Goal: Navigation & Orientation: Find specific page/section

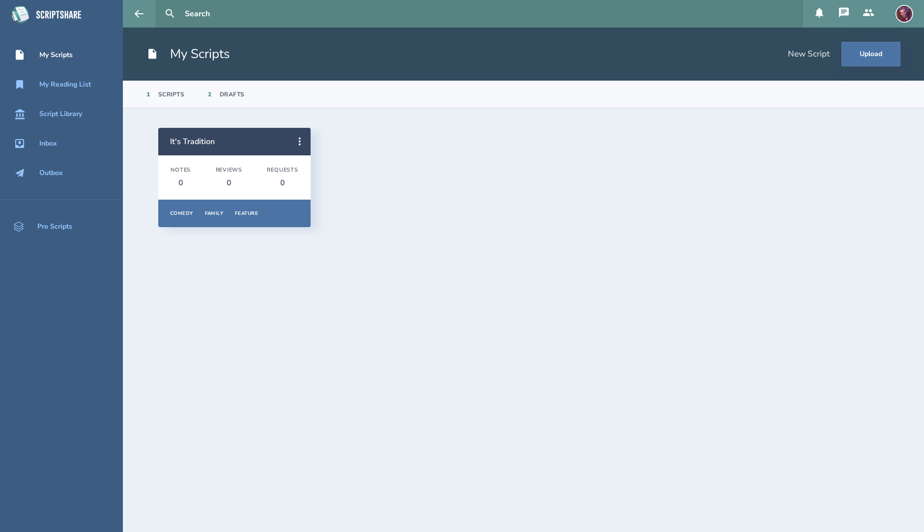
click at [848, 11] on icon at bounding box center [844, 12] width 10 height 10
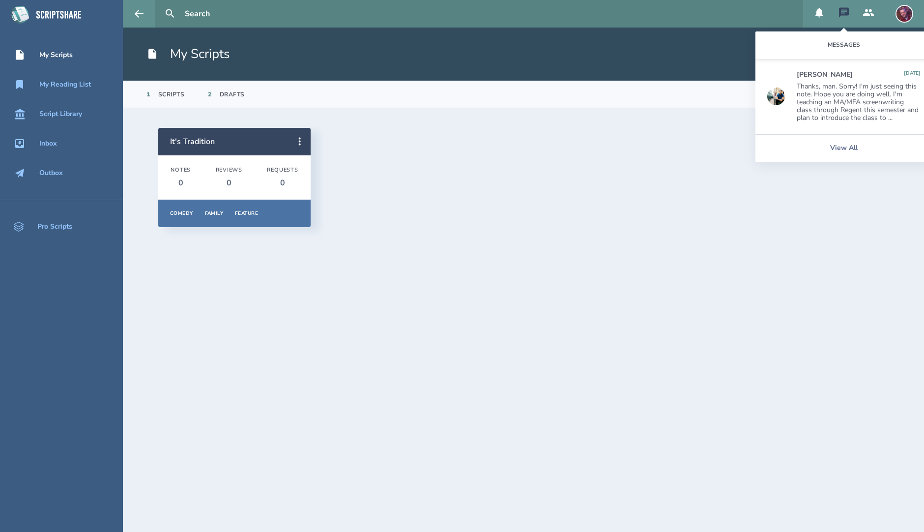
click at [848, 11] on icon at bounding box center [844, 12] width 10 height 10
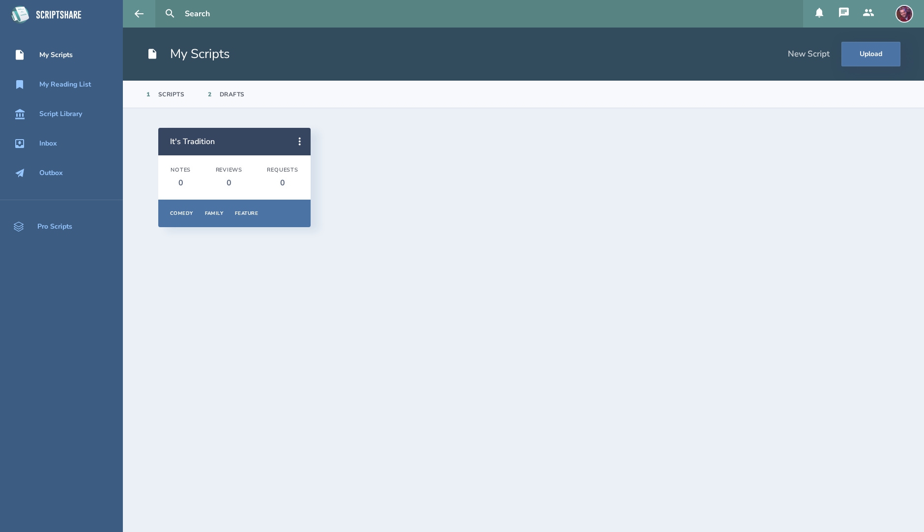
click at [848, 11] on icon at bounding box center [844, 12] width 10 height 10
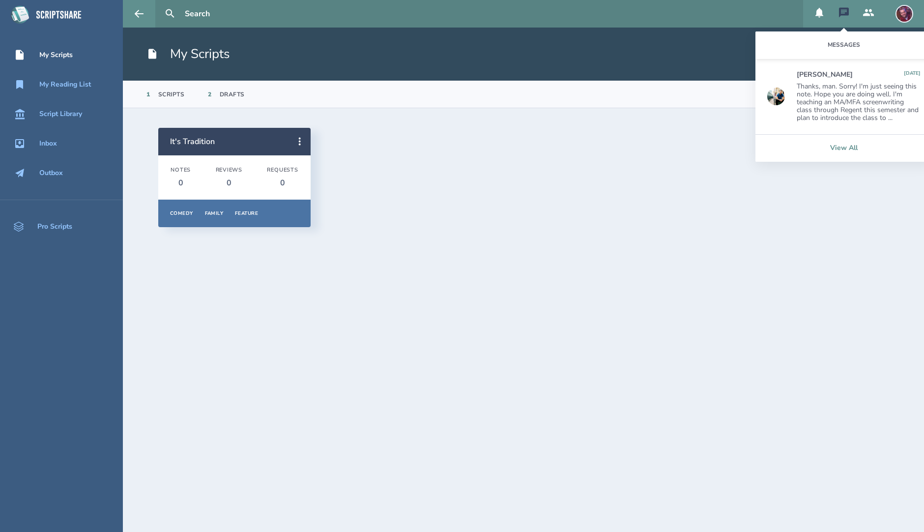
click at [850, 148] on link "View All" at bounding box center [843, 148] width 177 height 28
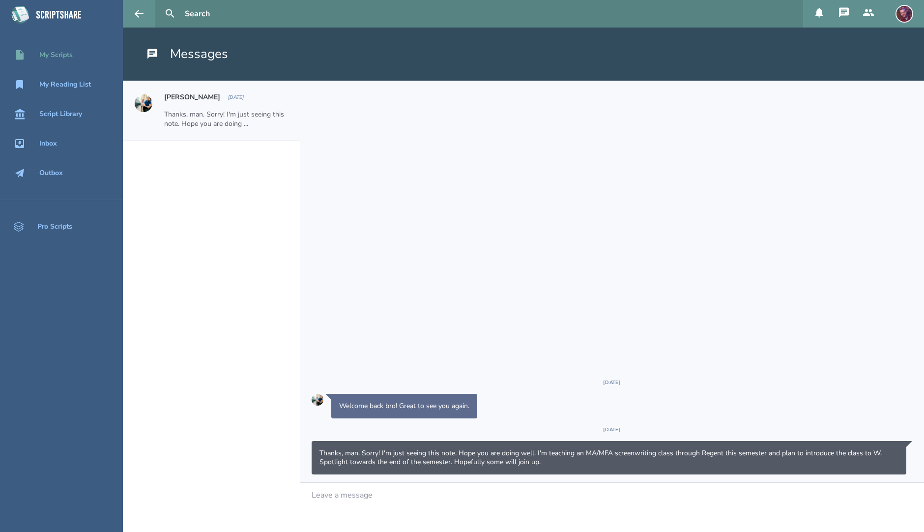
click at [69, 54] on div "My Scripts" at bounding box center [55, 55] width 33 height 8
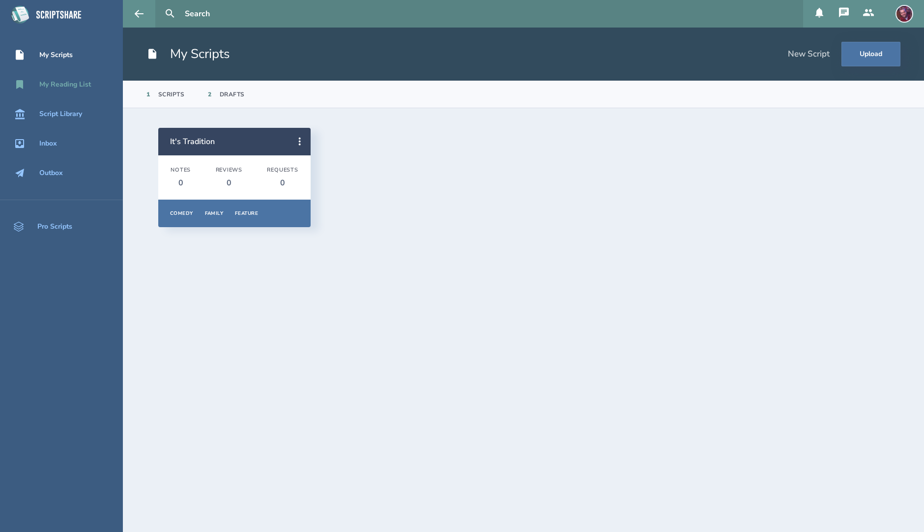
click at [70, 88] on div "My Reading List" at bounding box center [65, 85] width 52 height 8
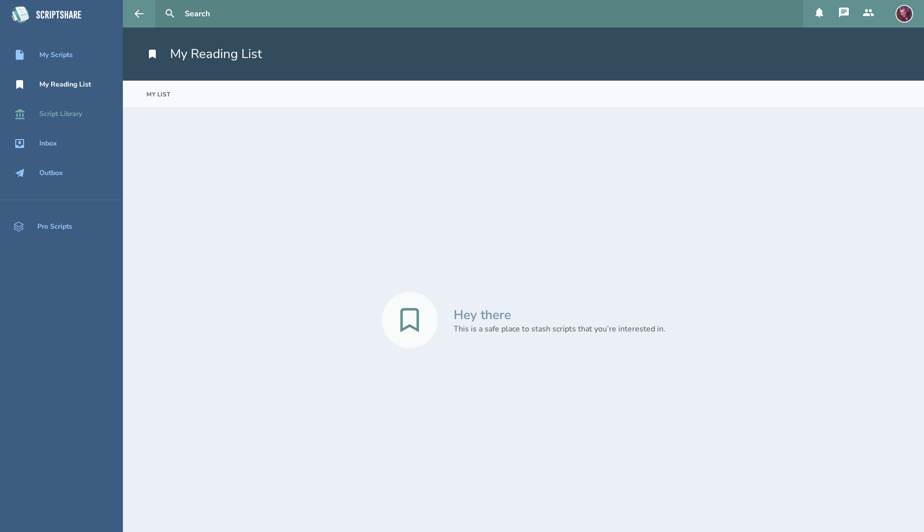
click at [69, 114] on div "Script Library" at bounding box center [60, 114] width 43 height 8
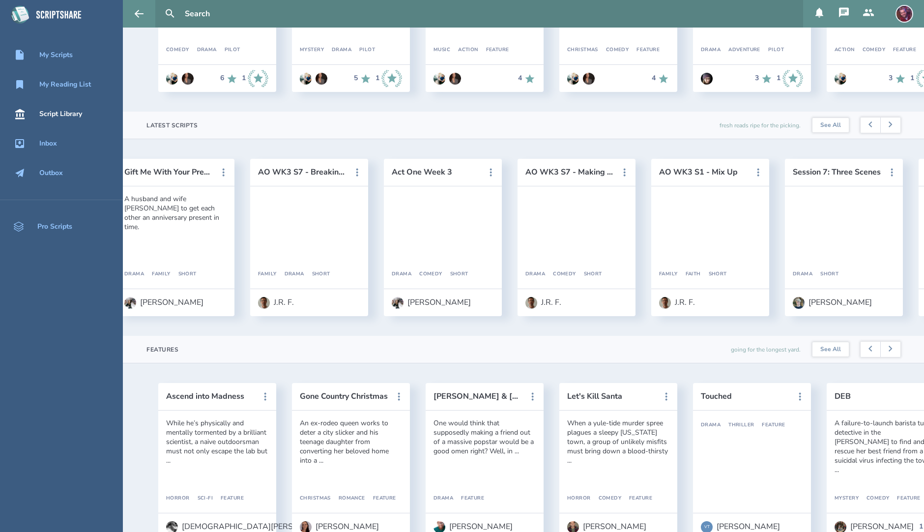
scroll to position [0, 1927]
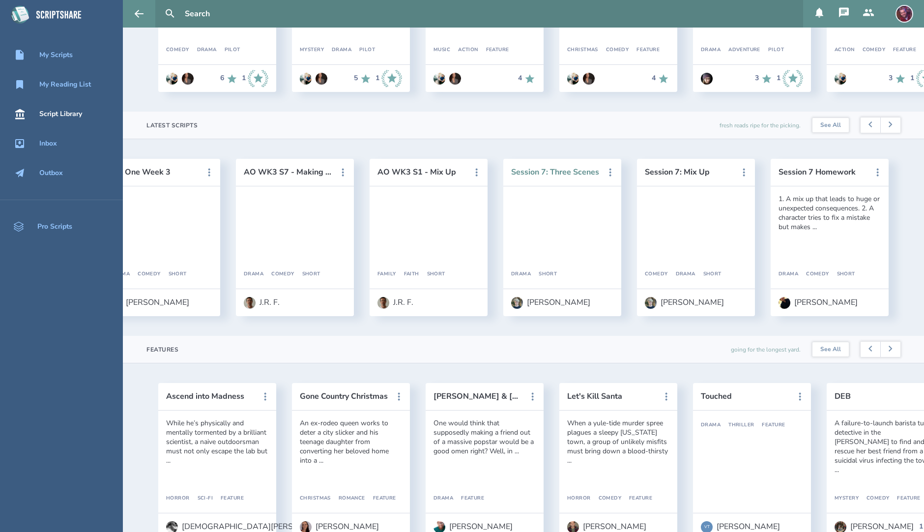
click at [574, 172] on button "Session 7: Three Scenes" at bounding box center [555, 172] width 88 height 9
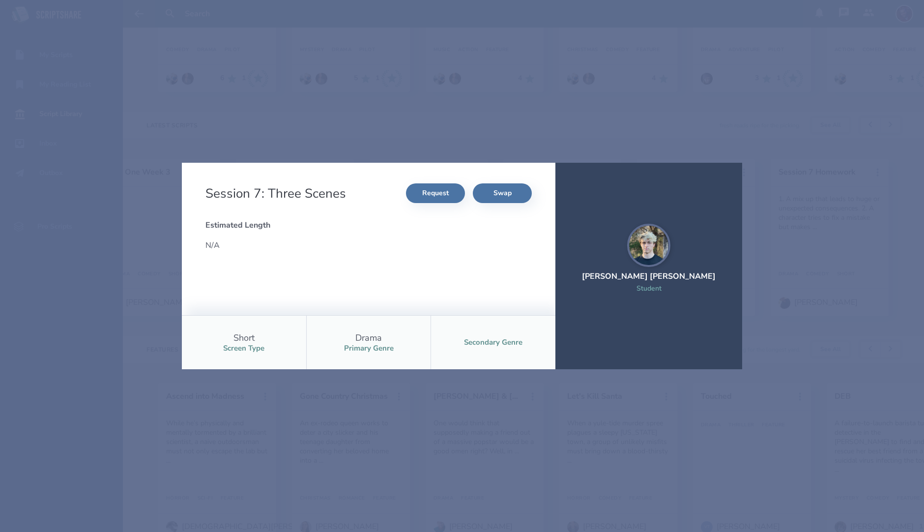
click at [353, 37] on div "Session 7: Three Scenes Request Swap Estimated Length N/A Short Screen Type Dra…" at bounding box center [462, 266] width 924 height 532
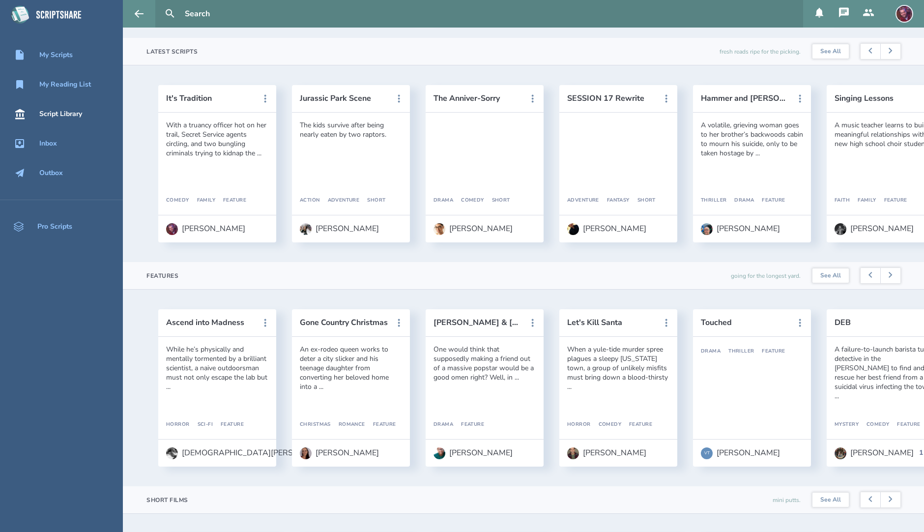
scroll to position [267, 0]
click at [363, 322] on button "Gone Country Christmas" at bounding box center [344, 321] width 88 height 9
